Goal: Information Seeking & Learning: Learn about a topic

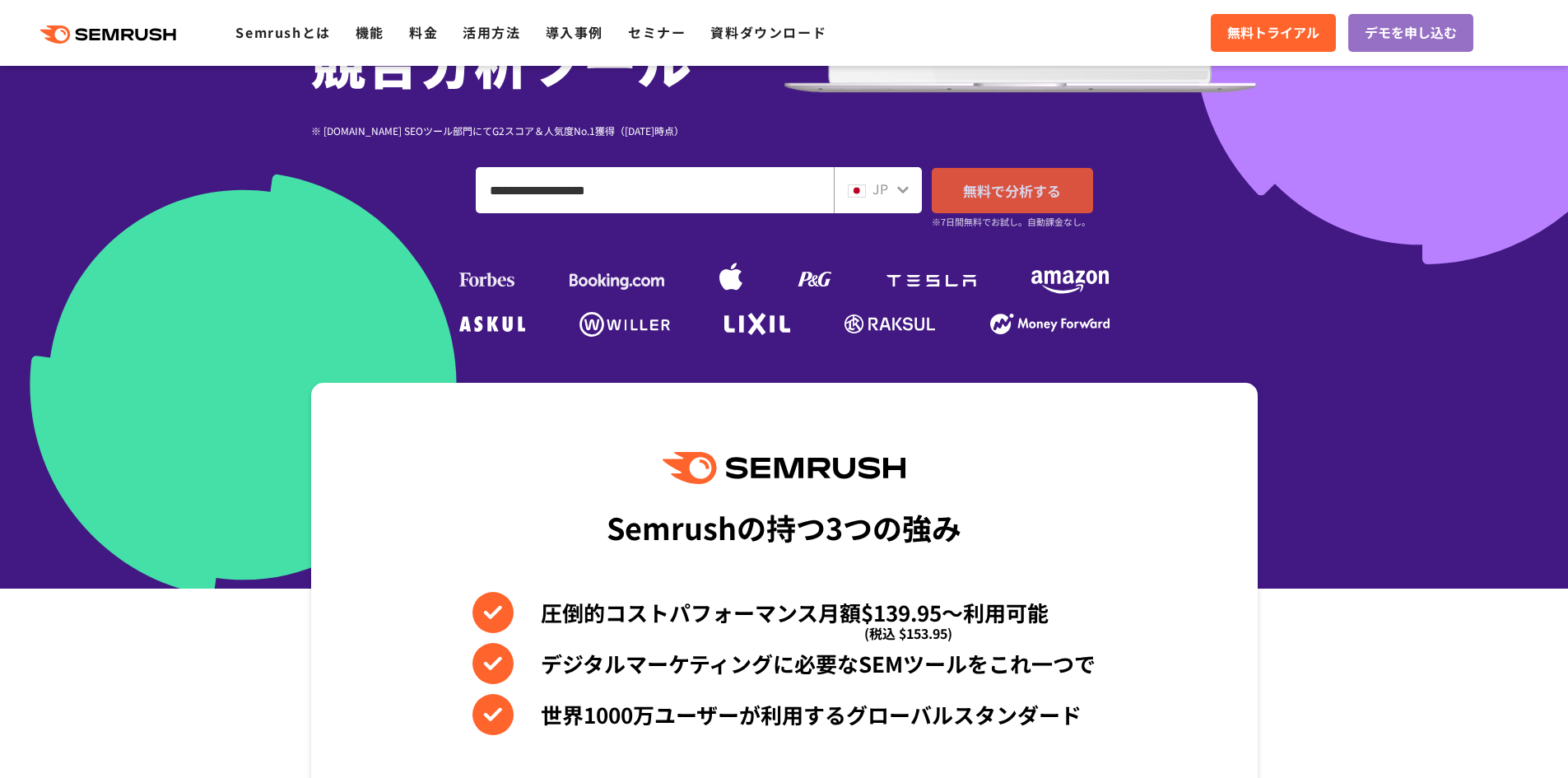
type input "**********"
click at [1033, 196] on span "無料で分析する" at bounding box center [1012, 190] width 98 height 21
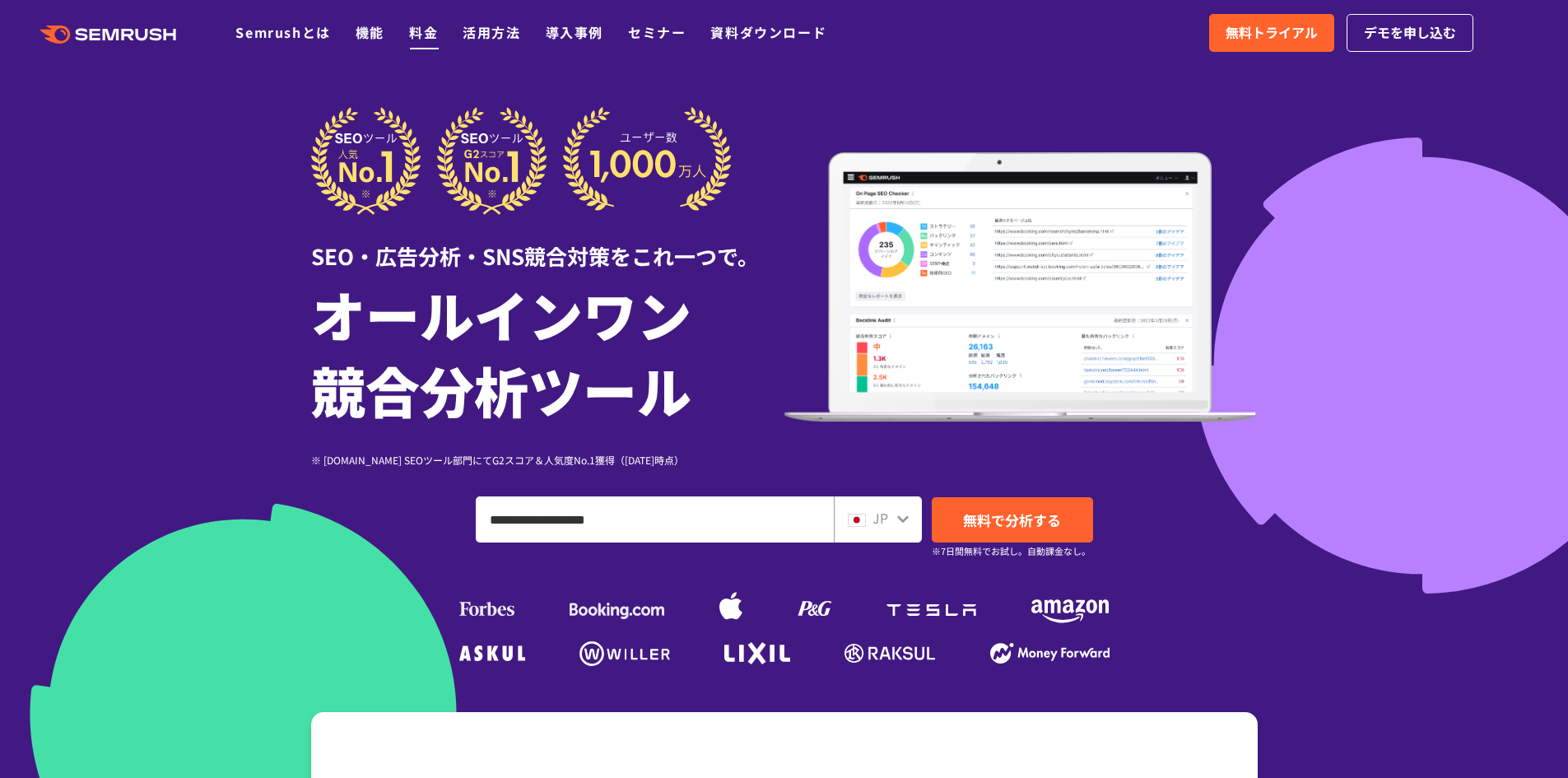
click at [432, 36] on link "料金" at bounding box center [423, 33] width 28 height 20
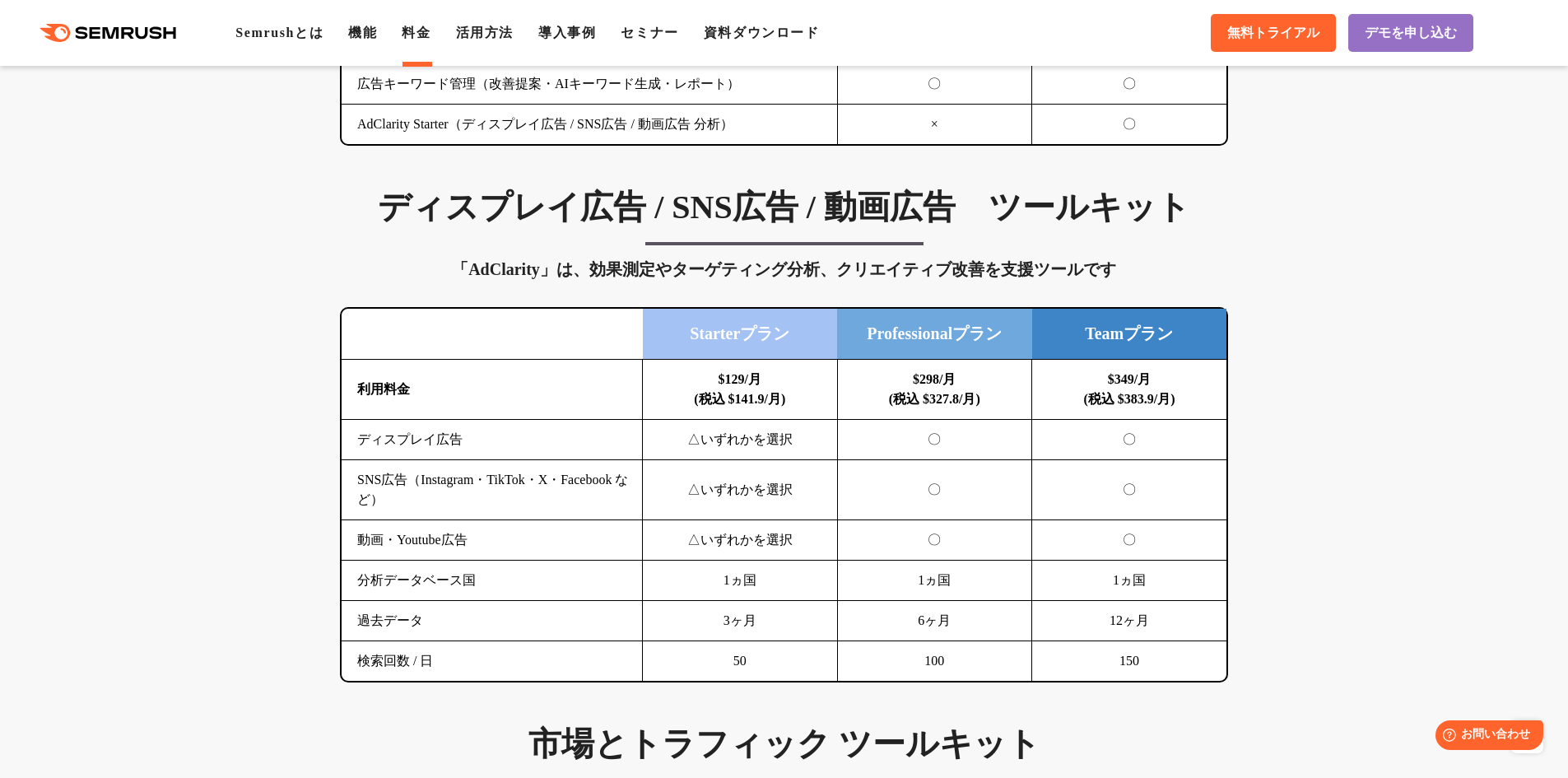
scroll to position [2140, 0]
